Goal: Find contact information: Find contact information

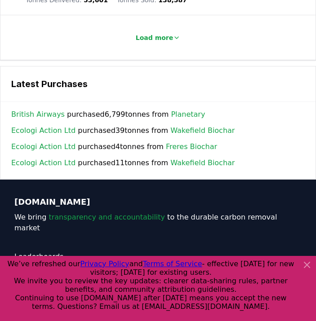
scroll to position [1604, 0]
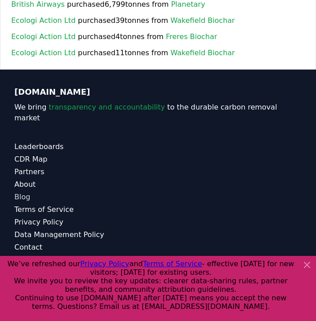
click at [26, 192] on link "Blog" at bounding box center [157, 197] width 287 height 11
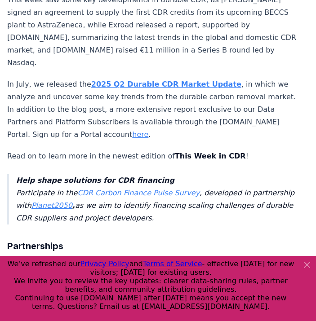
scroll to position [270, 0]
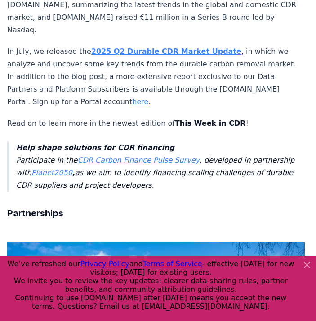
drag, startPoint x: 312, startPoint y: 264, endPoint x: 298, endPoint y: 248, distance: 21.6
click at [312, 264] on icon at bounding box center [307, 265] width 11 height 11
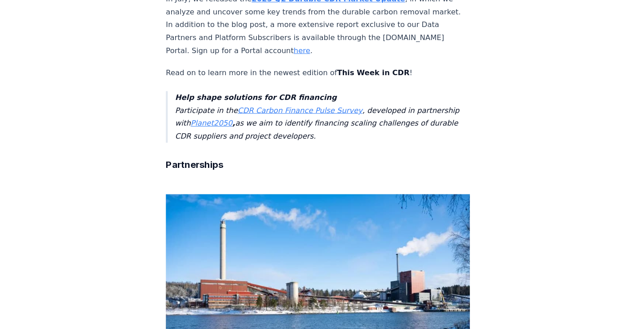
scroll to position [0, 0]
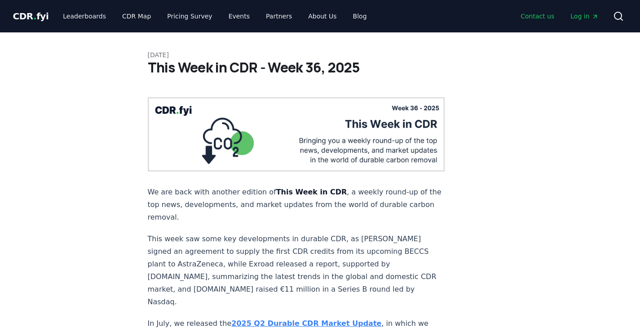
click at [316, 13] on link "Contact us" at bounding box center [538, 16] width 48 height 16
